Goal: Task Accomplishment & Management: Manage account settings

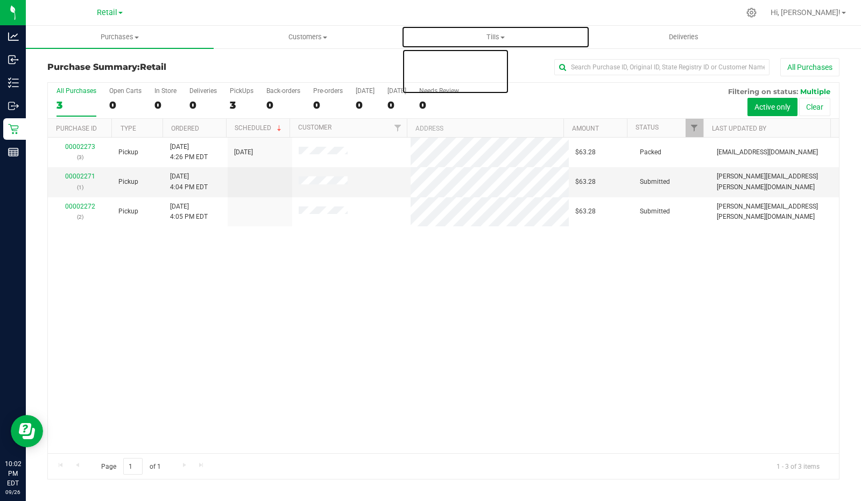
click at [493, 46] on uib-tab-heading "Tills Manage tills Reconcile e-payments" at bounding box center [495, 37] width 187 height 22
click at [444, 64] on span "Manage tills" at bounding box center [437, 64] width 73 height 9
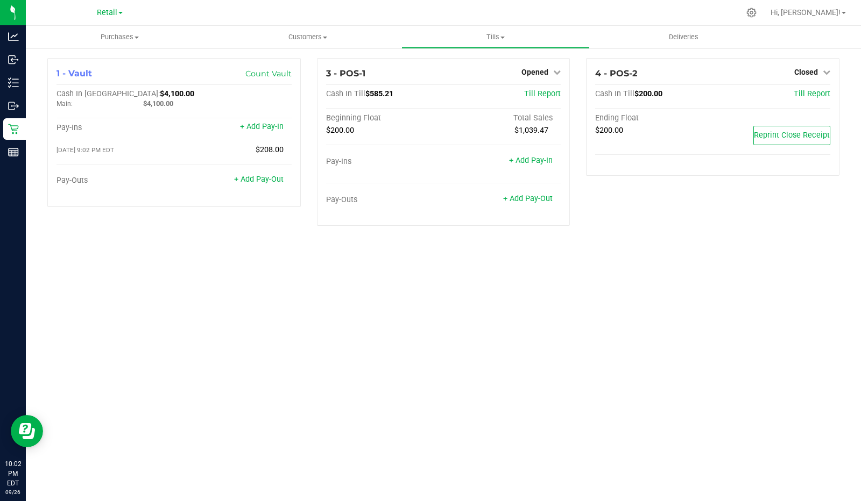
click at [549, 70] on link "Opened" at bounding box center [540, 72] width 39 height 9
click at [537, 97] on link "Close Till" at bounding box center [536, 94] width 29 height 9
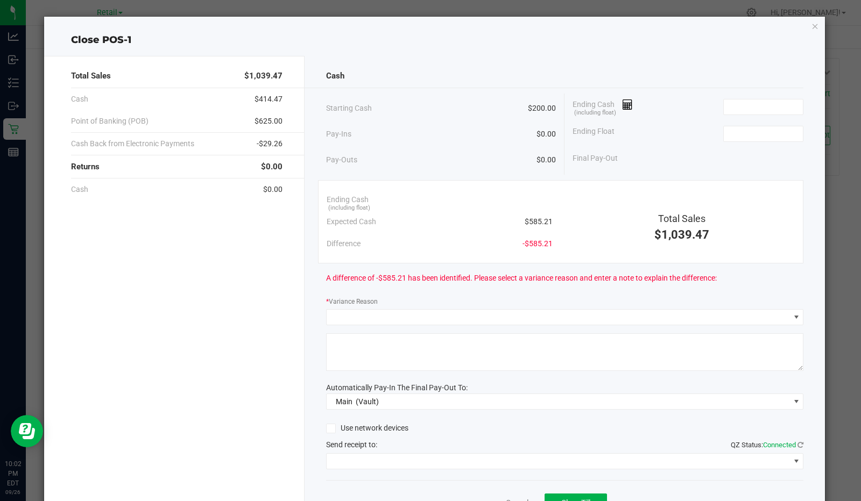
click at [623, 101] on icon at bounding box center [627, 105] width 10 height 8
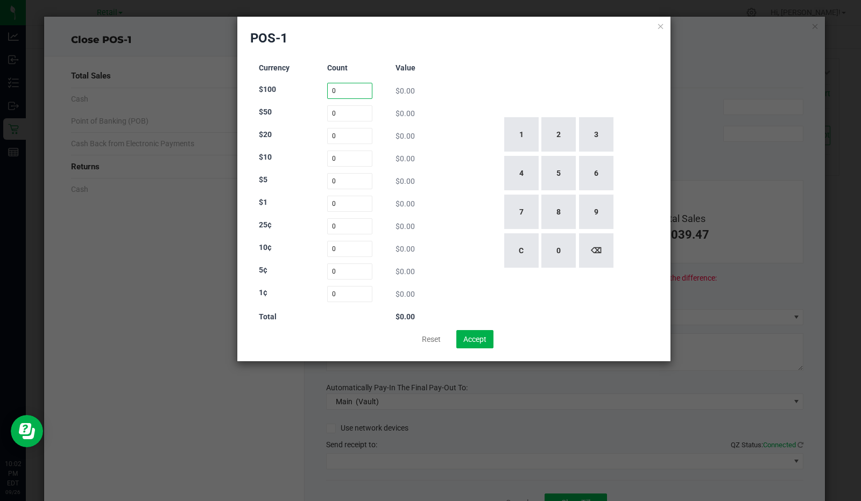
click at [353, 90] on input "0" at bounding box center [350, 91] width 46 height 16
click at [521, 143] on button "1" at bounding box center [521, 134] width 34 height 34
type input "1"
click at [342, 113] on input "0" at bounding box center [350, 113] width 46 height 16
click at [612, 139] on button "3" at bounding box center [596, 134] width 34 height 34
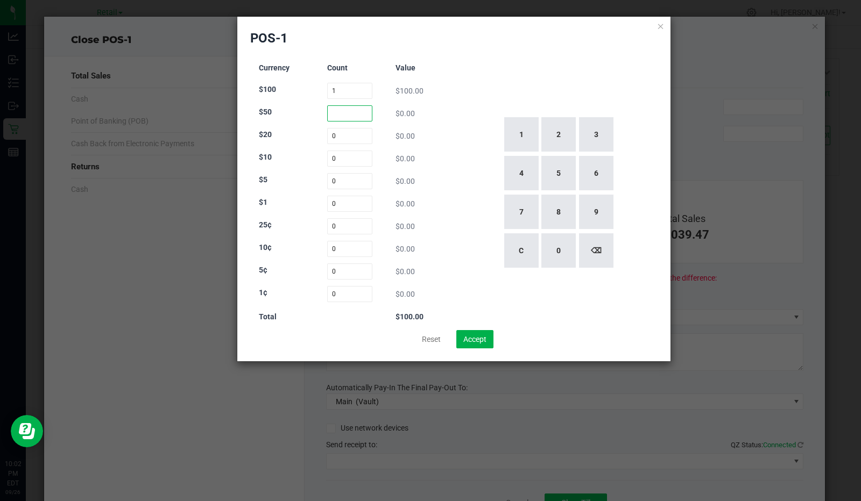
type input "3"
click at [360, 137] on input "0" at bounding box center [350, 136] width 46 height 16
click at [528, 141] on button "1" at bounding box center [521, 134] width 34 height 34
click at [571, 135] on button "2" at bounding box center [558, 134] width 34 height 34
type input "12"
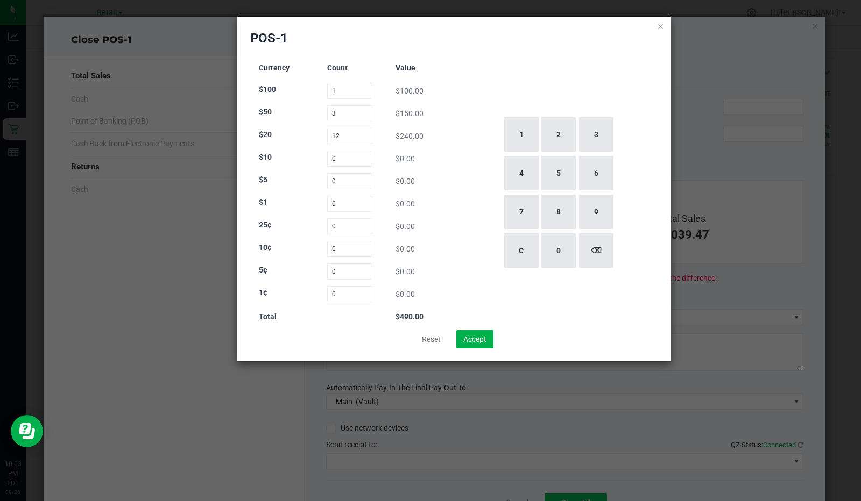
click at [316, 165] on div "$10 0 $0.00" at bounding box center [350, 159] width 182 height 16
click at [348, 159] on input "0" at bounding box center [350, 159] width 46 height 16
click at [522, 140] on button "1" at bounding box center [521, 134] width 34 height 34
type input "1"
click at [348, 181] on input "0" at bounding box center [350, 181] width 46 height 16
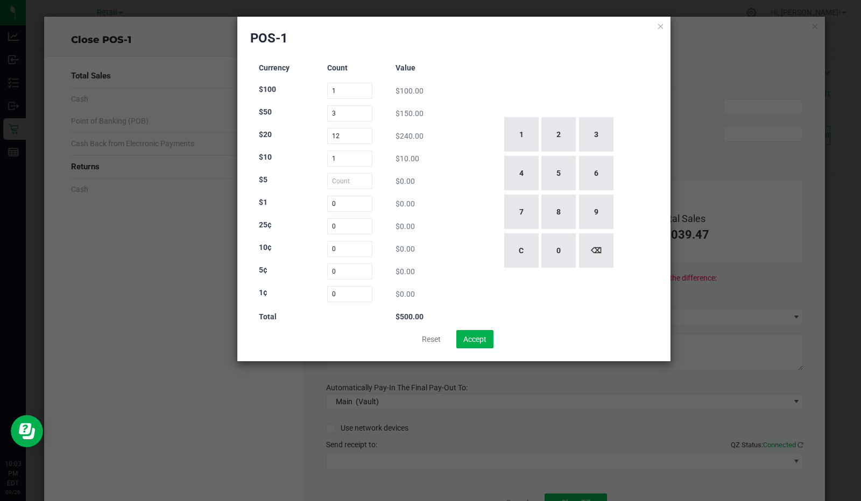
click at [522, 129] on button "1" at bounding box center [521, 134] width 34 height 34
click at [573, 132] on button "2" at bounding box center [558, 134] width 34 height 34
type input "12"
click at [346, 206] on input "0" at bounding box center [350, 204] width 46 height 16
click at [547, 146] on button "2" at bounding box center [558, 134] width 34 height 34
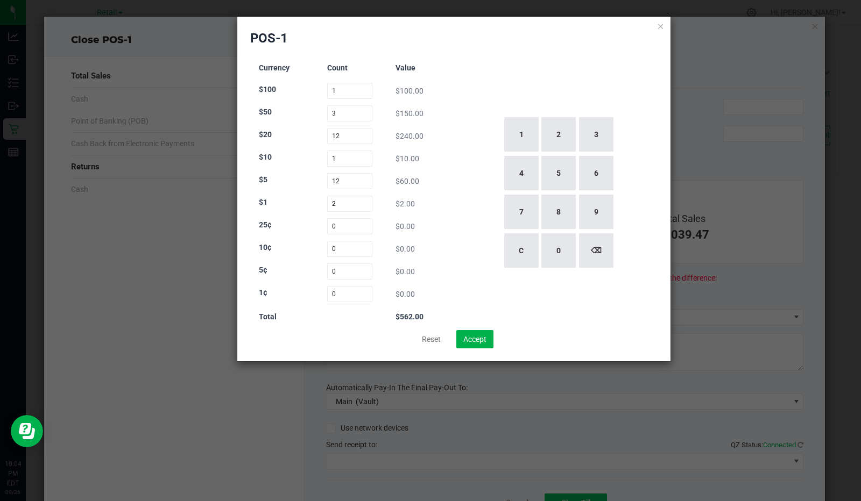
click at [509, 217] on button "7" at bounding box center [521, 212] width 34 height 34
type input "27"
click at [461, 171] on div "1 2 3 4 5 6 7 8 9 C 0 ⌫" at bounding box center [558, 192] width 200 height 275
click at [477, 331] on button "Accept" at bounding box center [474, 339] width 37 height 18
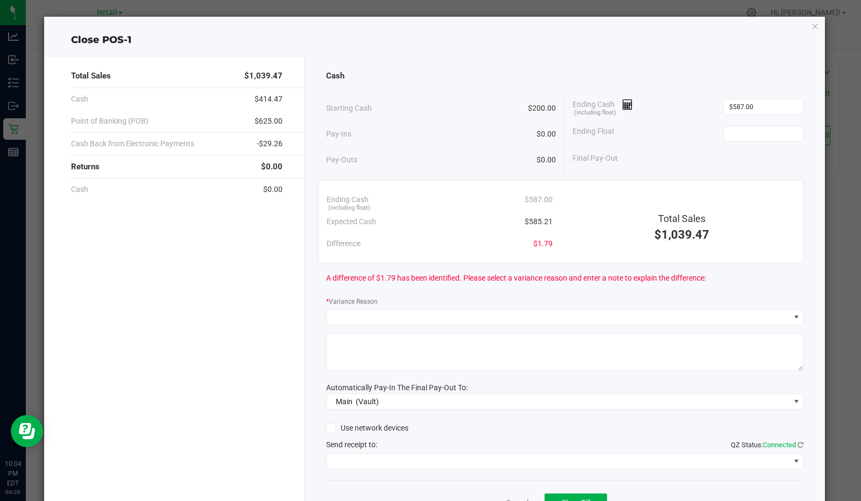
click at [764, 108] on input "$587.00" at bounding box center [763, 107] width 79 height 15
click at [748, 130] on input at bounding box center [763, 133] width 79 height 15
type input "$587.00"
click at [696, 165] on div "Final Pay-Out $387.00" at bounding box center [687, 158] width 231 height 22
type input "$200.00"
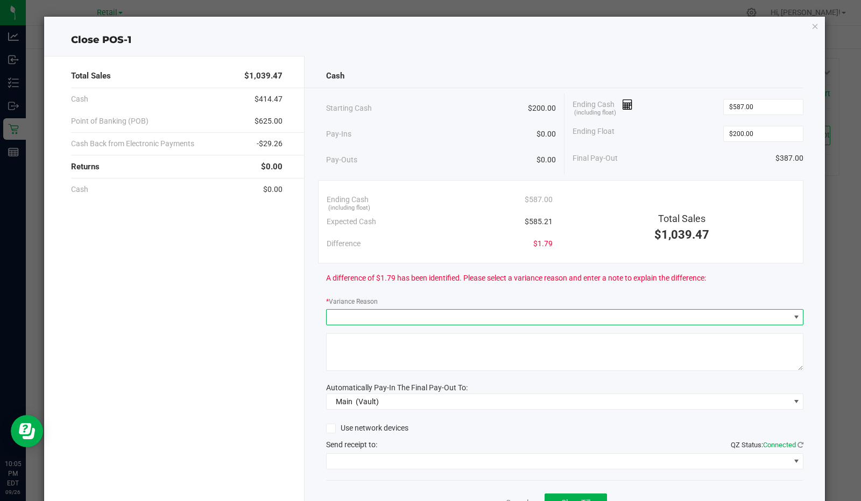
click at [453, 310] on span at bounding box center [558, 317] width 463 height 15
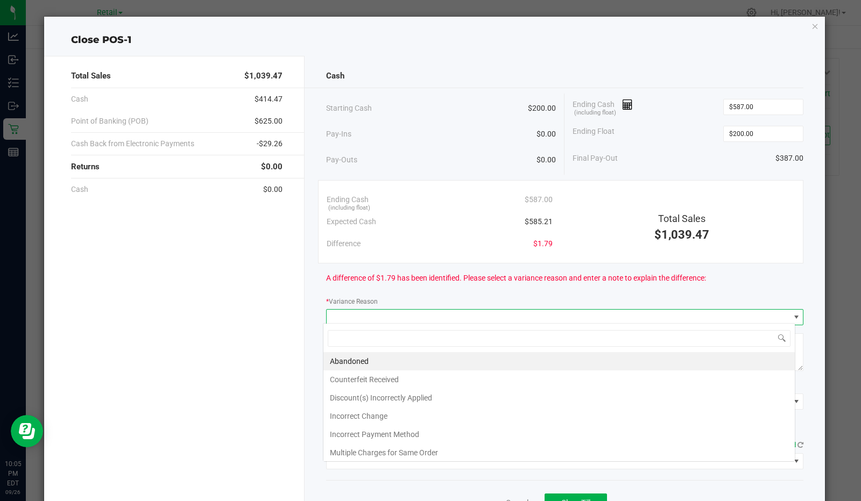
scroll to position [16, 472]
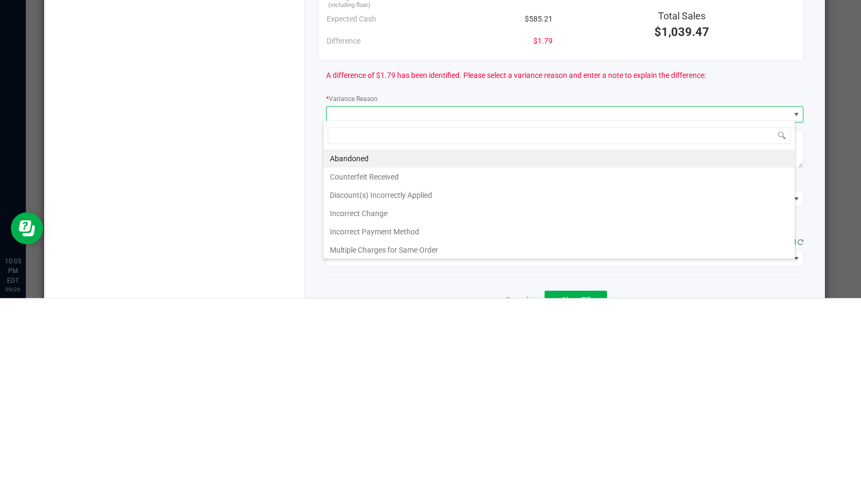
click at [377, 416] on li "Incorrect Change" at bounding box center [558, 416] width 471 height 18
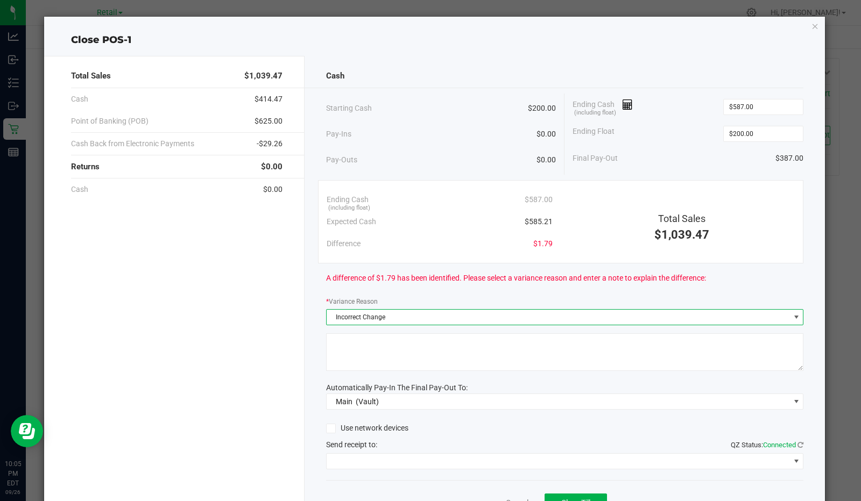
click at [438, 357] on textarea at bounding box center [565, 353] width 478 height 38
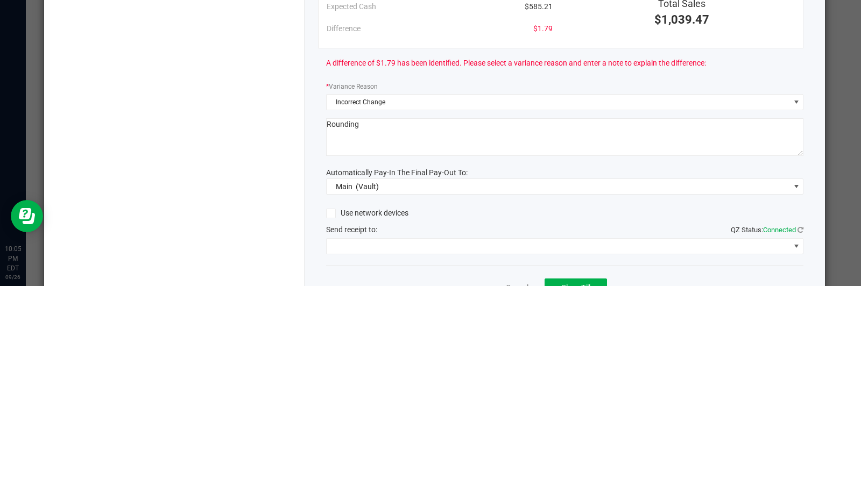
scroll to position [52, 0]
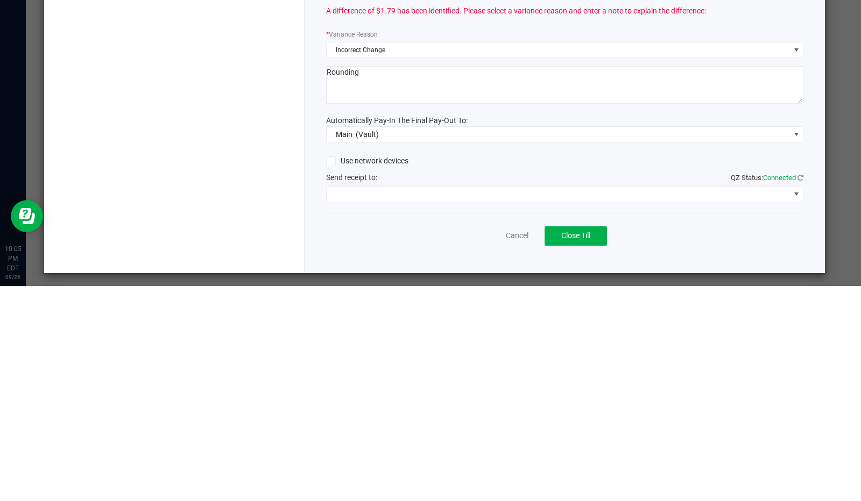
type textarea "Rounding"
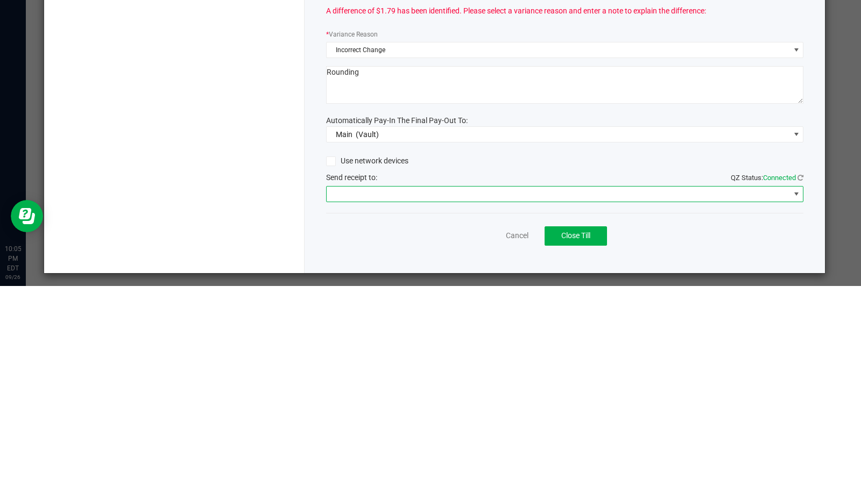
click at [436, 407] on span at bounding box center [558, 409] width 463 height 15
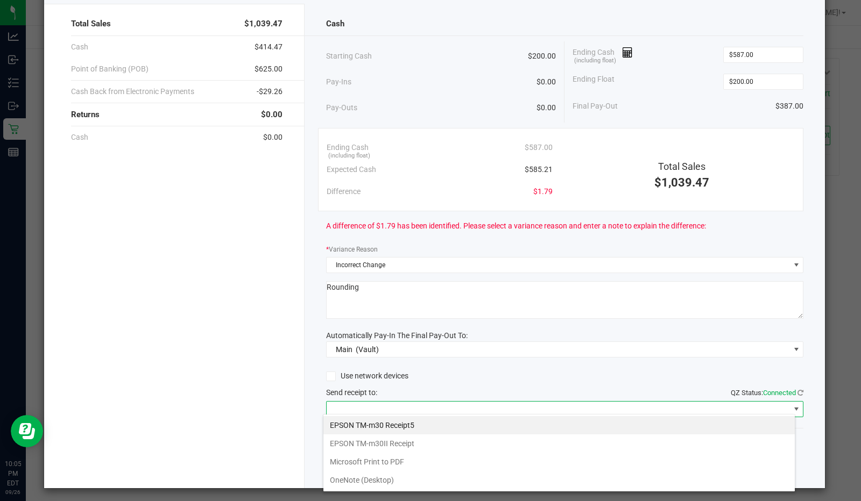
scroll to position [16, 472]
click at [408, 449] on Receipt "EPSON TM-m30II Receipt" at bounding box center [558, 444] width 471 height 18
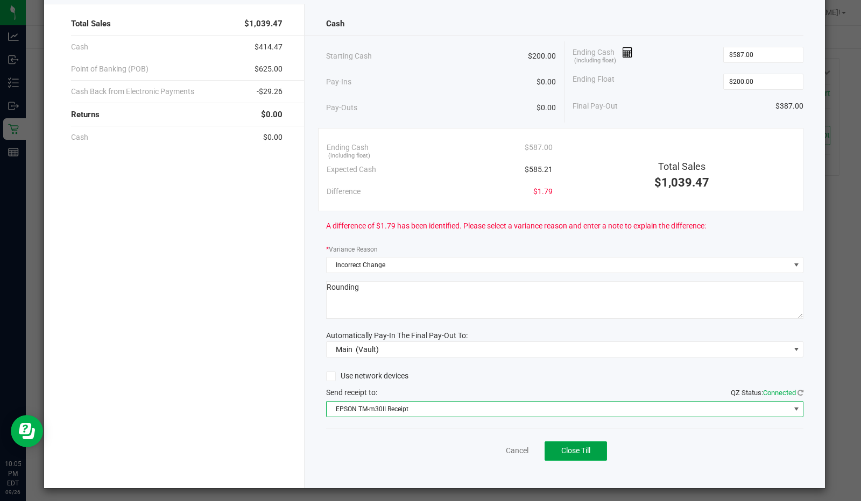
click at [579, 448] on span "Close Till" at bounding box center [575, 451] width 29 height 9
